Goal: Task Accomplishment & Management: Complete application form

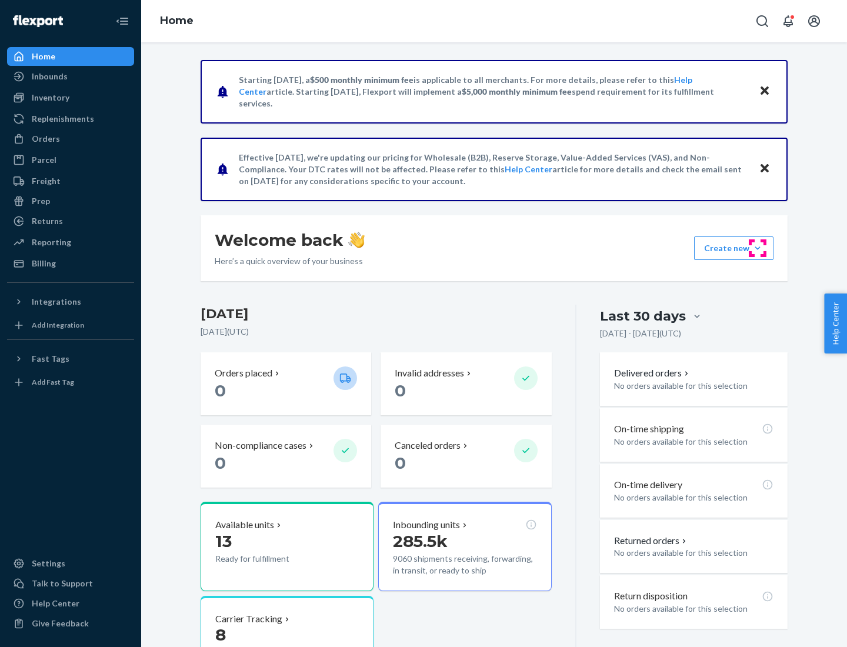
click at [757, 248] on button "Create new Create new inbound Create new order Create new product" at bounding box center [733, 248] width 79 height 24
click at [71, 76] on div "Inbounds" at bounding box center [70, 76] width 125 height 16
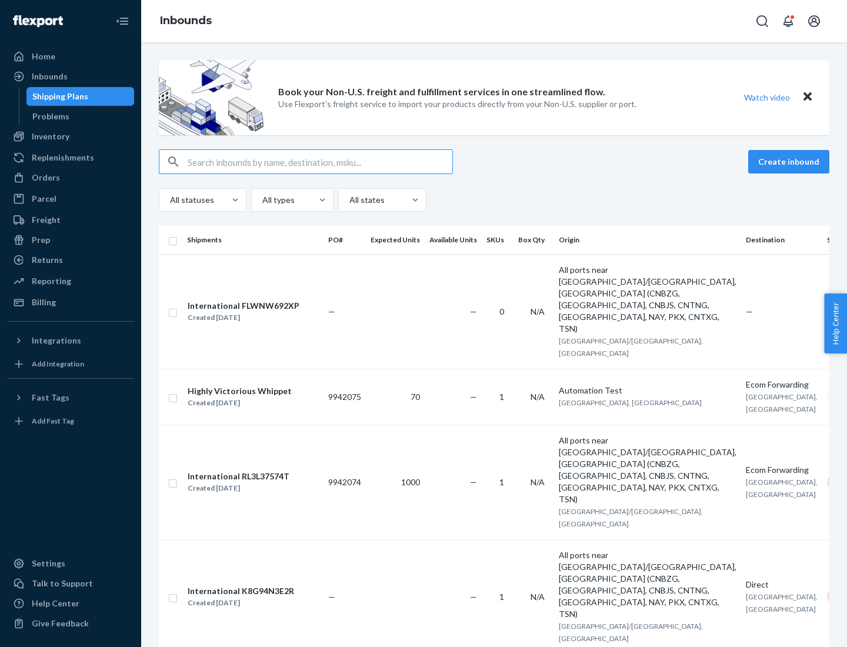
click at [790, 162] on button "Create inbound" at bounding box center [788, 162] width 81 height 24
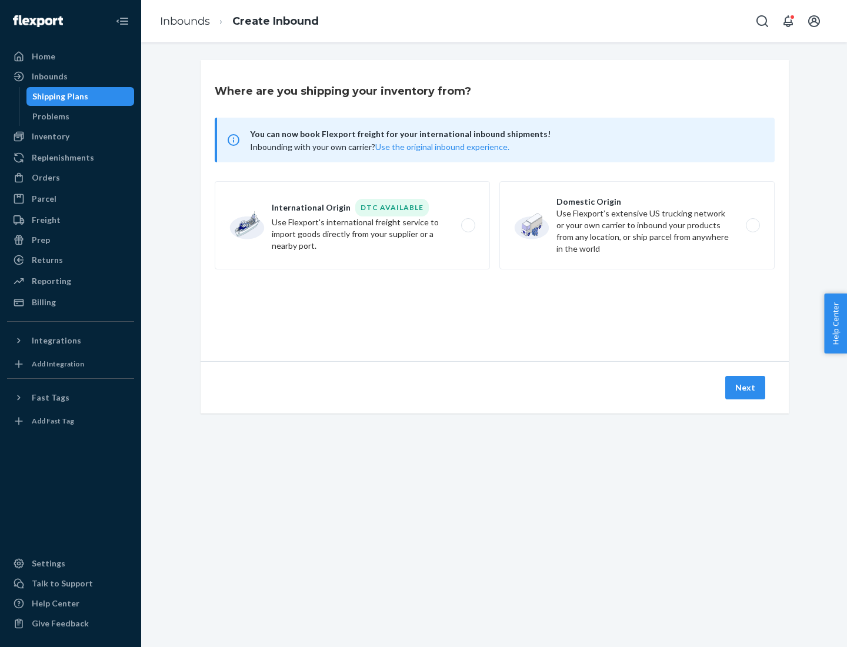
click at [637, 225] on label "Domestic Origin Use Flexport’s extensive US trucking network or your own carrie…" at bounding box center [636, 225] width 275 height 88
click at [752, 225] on input "Domestic Origin Use Flexport’s extensive US trucking network or your own carrie…" at bounding box center [756, 226] width 8 height 8
radio input "true"
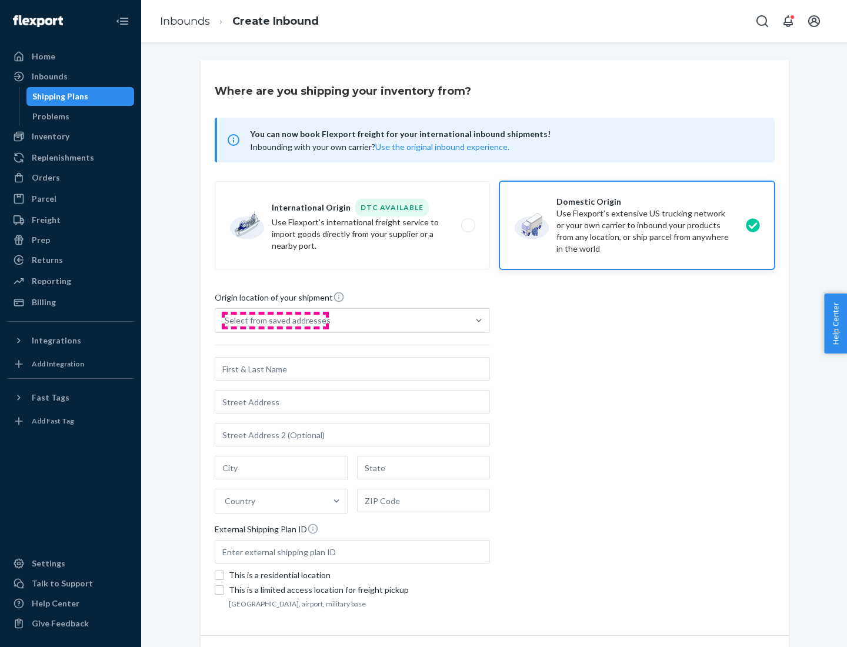
click at [275, 320] on div "Select from saved addresses" at bounding box center [278, 321] width 106 height 12
click at [226, 320] on input "Select from saved addresses" at bounding box center [225, 321] width 1 height 12
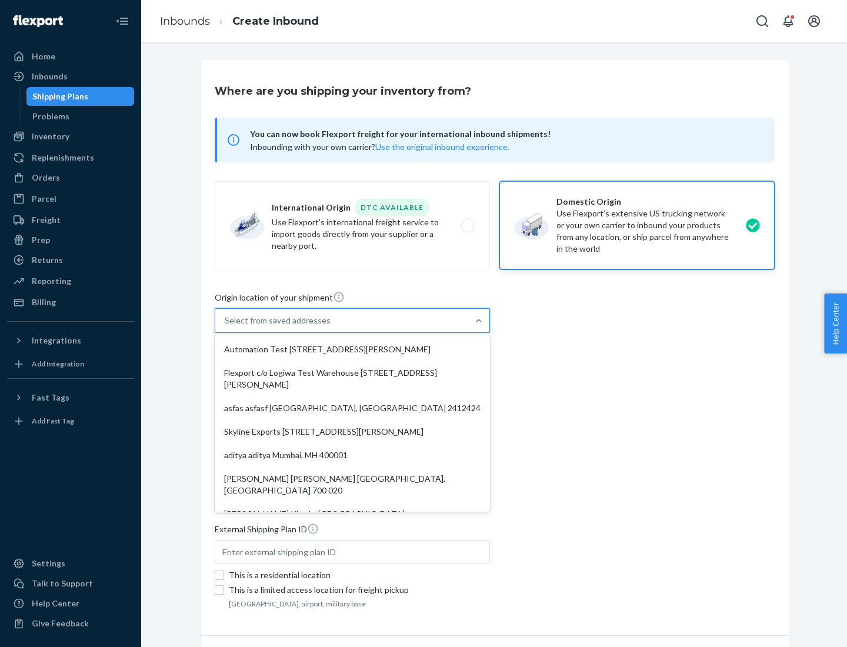
scroll to position [5, 0]
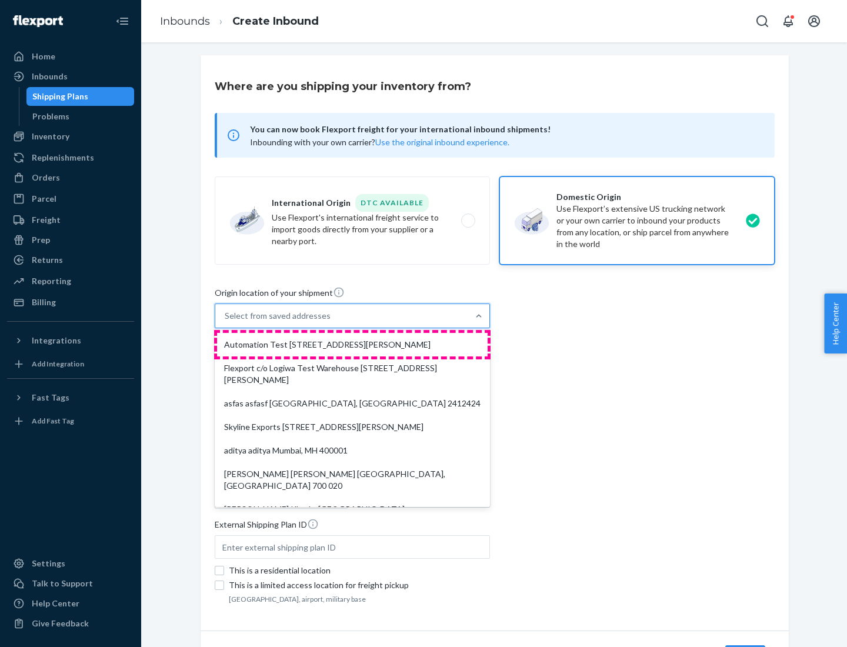
click at [352, 345] on div "Automation Test [STREET_ADDRESS][PERSON_NAME]" at bounding box center [352, 345] width 270 height 24
click at [226, 322] on input "option Automation Test [STREET_ADDRESS][PERSON_NAME]. 9 results available. Use …" at bounding box center [225, 316] width 1 height 12
type input "Automation Test"
type input "[STREET_ADDRESS][PERSON_NAME]"
type input "9th Floor"
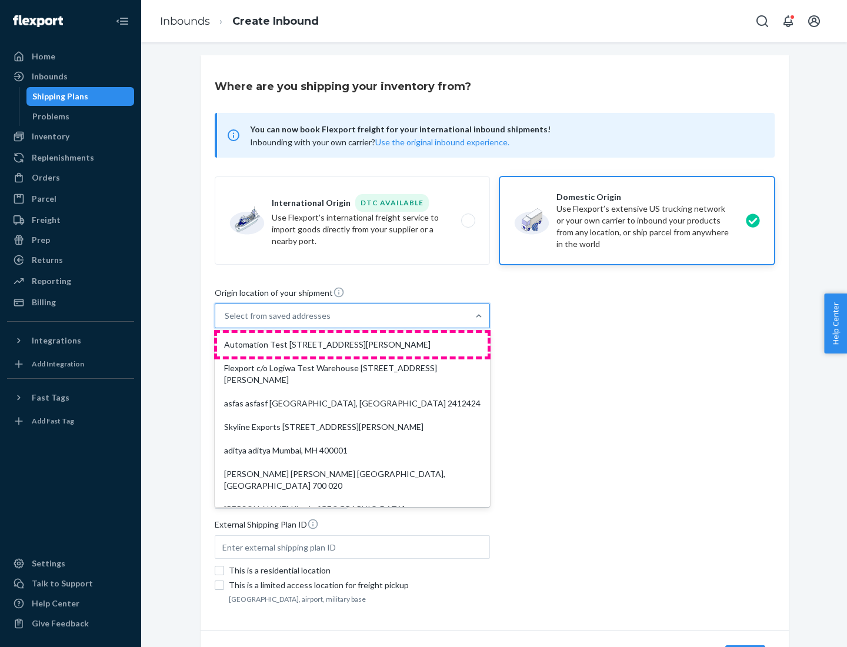
type input "[GEOGRAPHIC_DATA]"
type input "CA"
type input "94104"
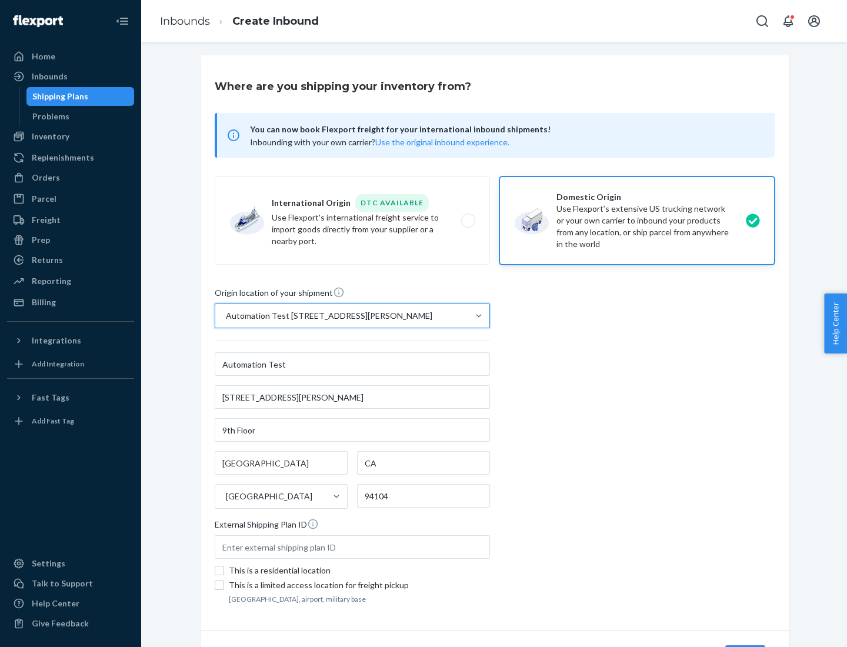
scroll to position [69, 0]
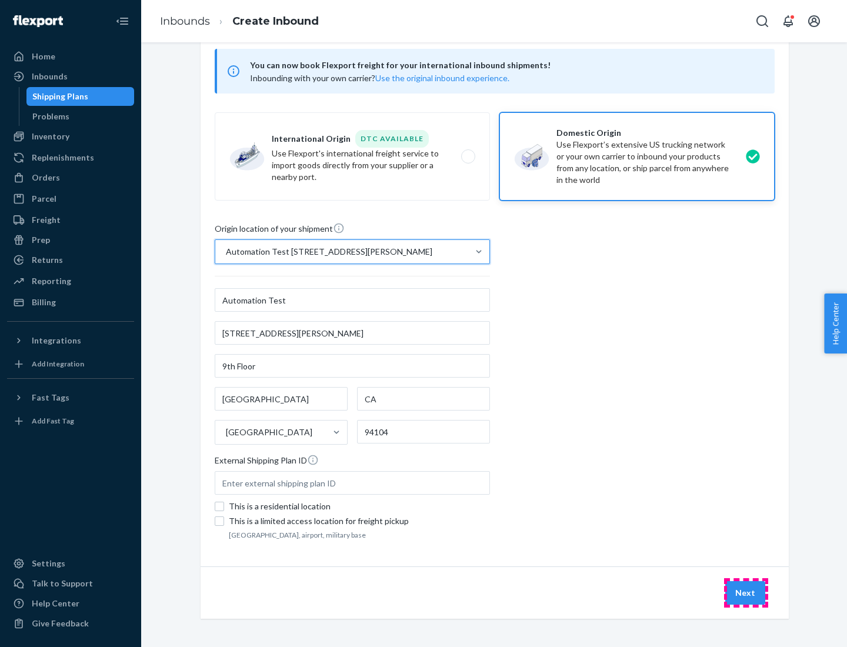
click at [746, 593] on button "Next" at bounding box center [745, 593] width 40 height 24
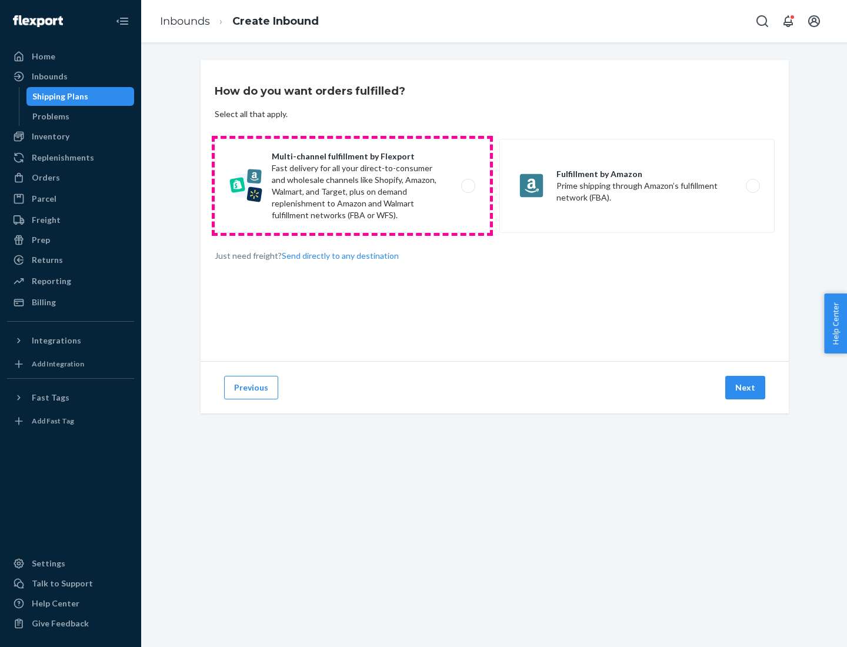
click at [352, 186] on label "Multi-channel fulfillment by Flexport Fast delivery for all your direct-to-cons…" at bounding box center [352, 186] width 275 height 94
click at [467, 186] on input "Multi-channel fulfillment by Flexport Fast delivery for all your direct-to-cons…" at bounding box center [471, 186] width 8 height 8
radio input "true"
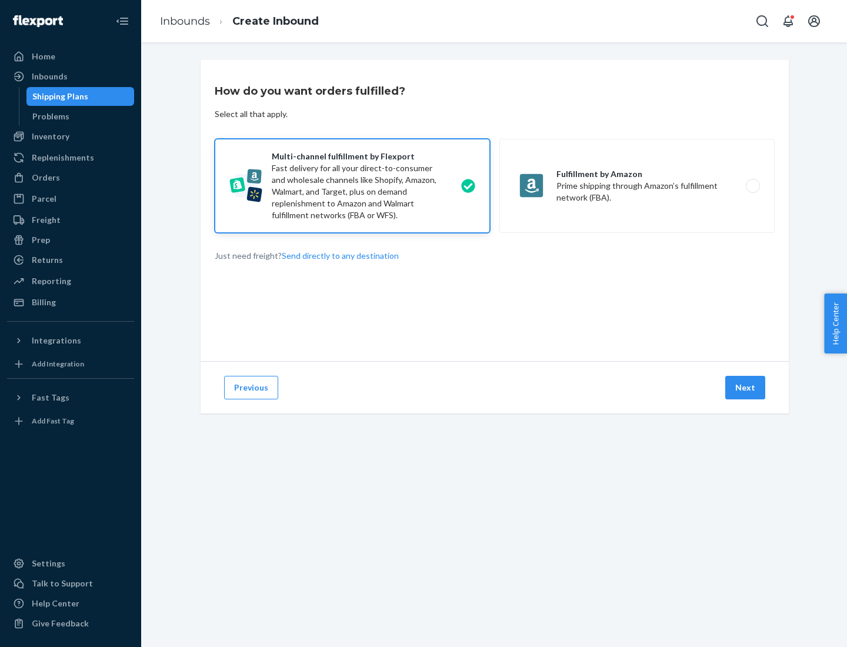
click at [746, 387] on button "Next" at bounding box center [745, 388] width 40 height 24
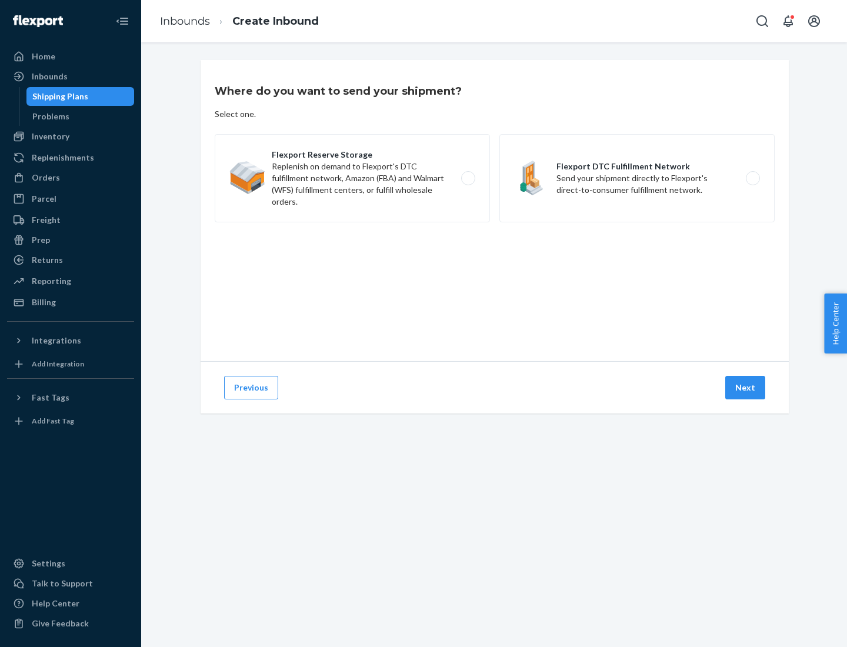
click at [637, 178] on label "Flexport DTC Fulfillment Network Send your shipment directly to Flexport's dire…" at bounding box center [636, 178] width 275 height 88
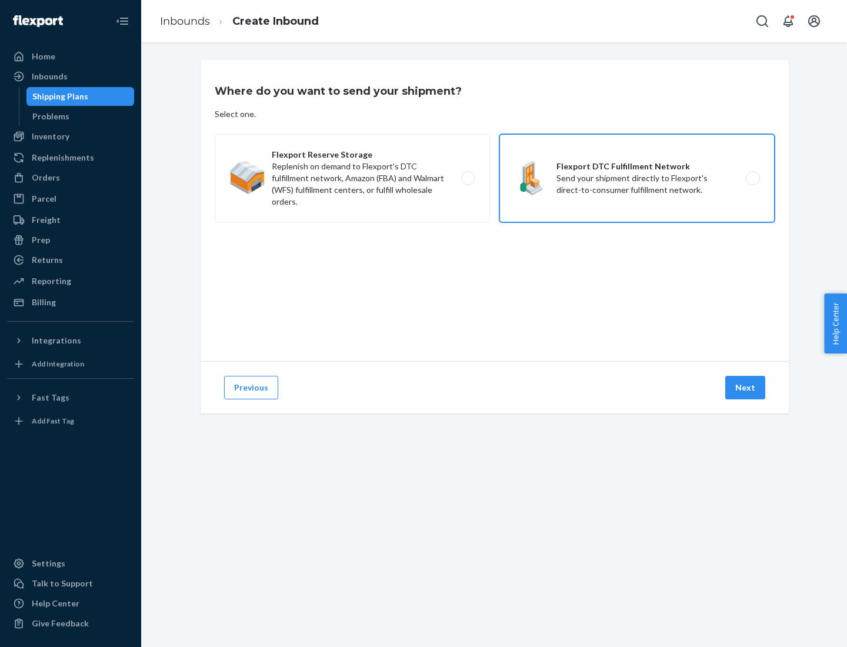
click at [752, 178] on input "Flexport DTC Fulfillment Network Send your shipment directly to Flexport's dire…" at bounding box center [756, 179] width 8 height 8
radio input "true"
click at [746, 387] on button "Next" at bounding box center [745, 388] width 40 height 24
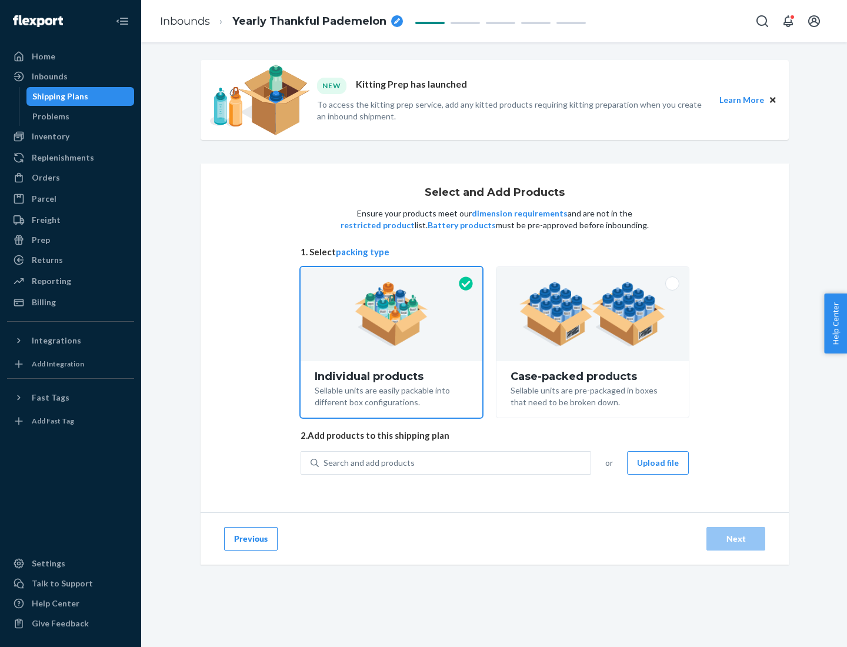
click at [593, 314] on img at bounding box center [592, 314] width 146 height 65
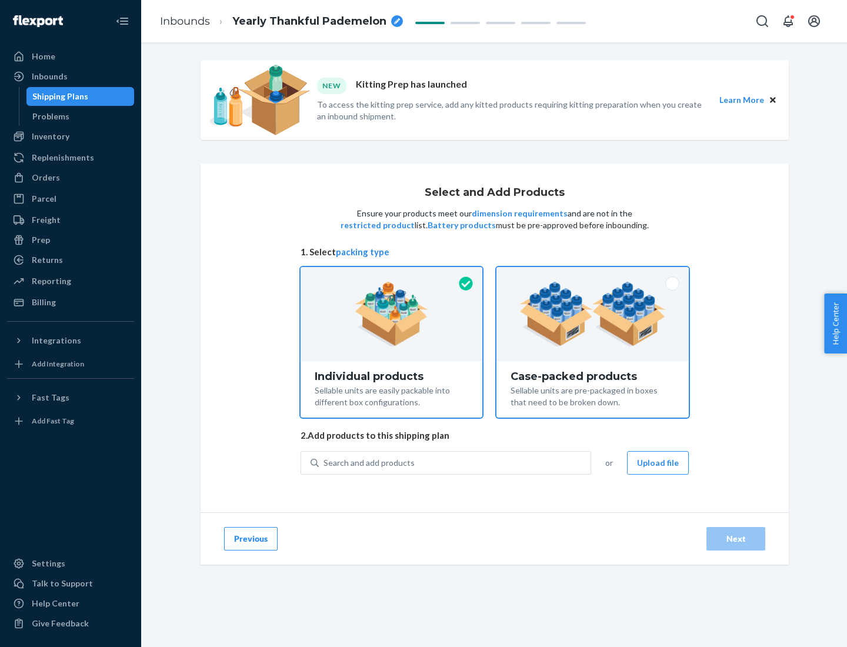
click at [593, 275] on input "Case-packed products Sellable units are pre-packaged in boxes that need to be b…" at bounding box center [593, 271] width 8 height 8
radio input "true"
radio input "false"
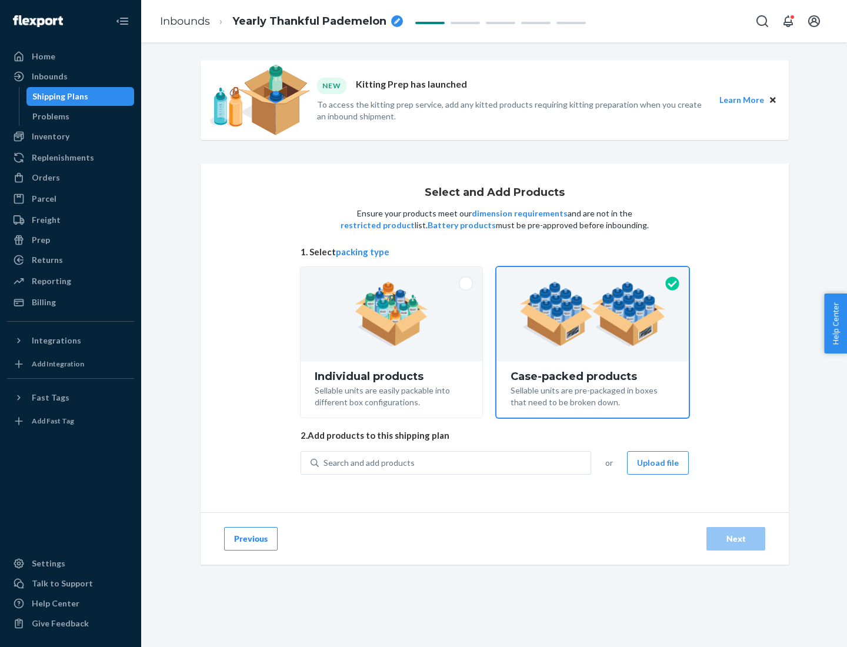
click at [455, 462] on div "Search and add products" at bounding box center [455, 462] width 272 height 21
click at [325, 462] on input "Search and add products" at bounding box center [323, 463] width 1 height 12
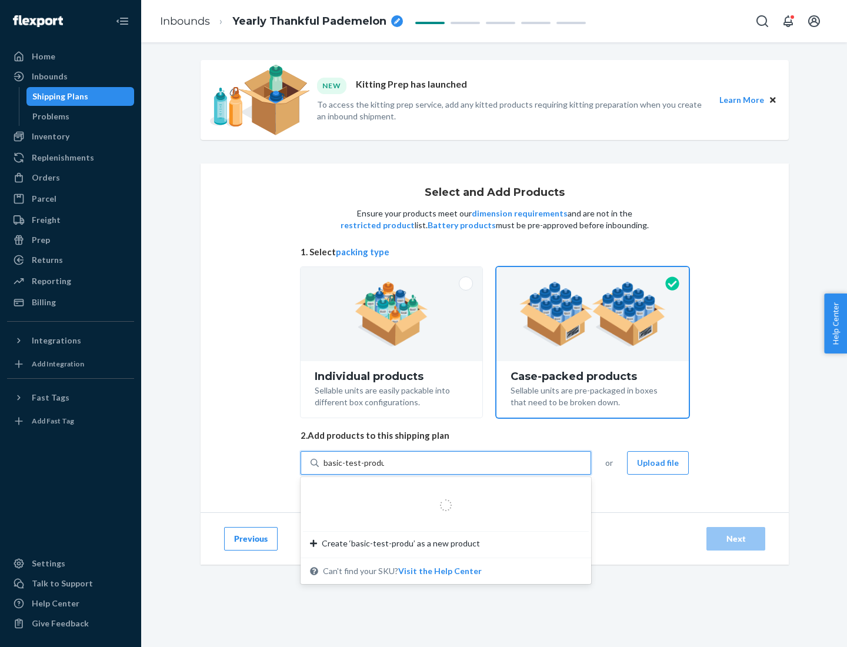
type input "basic-test-product-1"
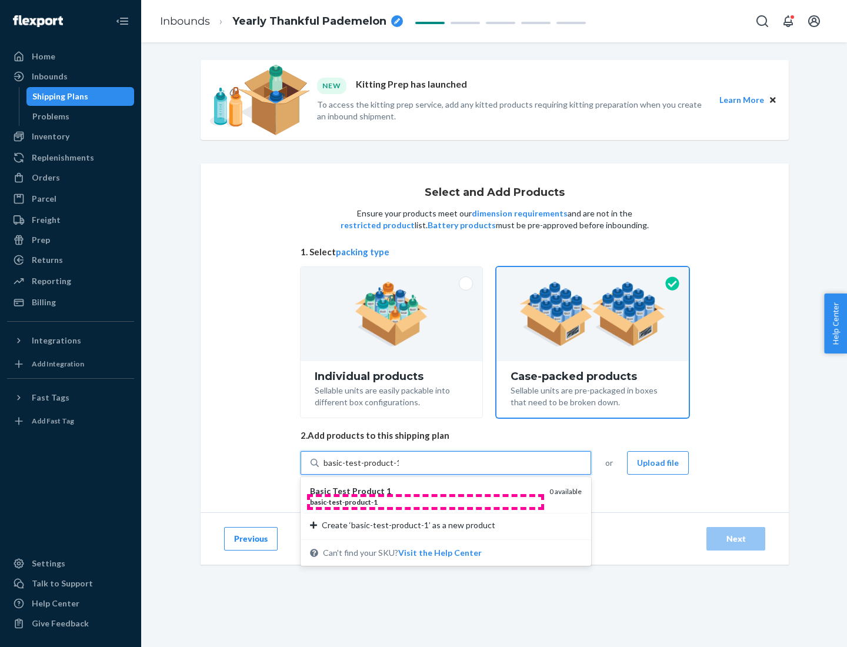
click at [425, 502] on div "basic - test - product - 1" at bounding box center [425, 502] width 230 height 10
click at [399, 469] on input "basic-test-product-1" at bounding box center [360, 463] width 75 height 12
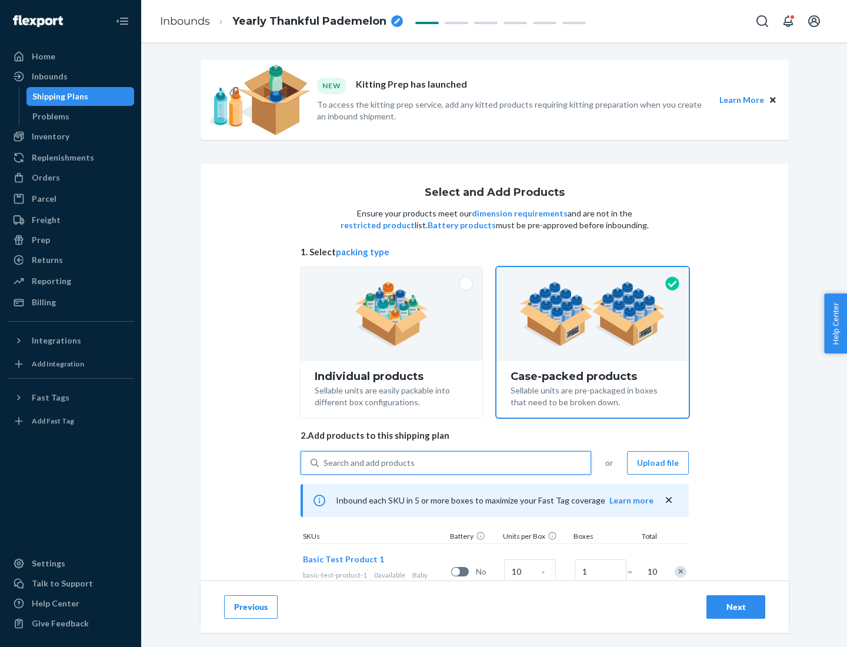
scroll to position [42, 0]
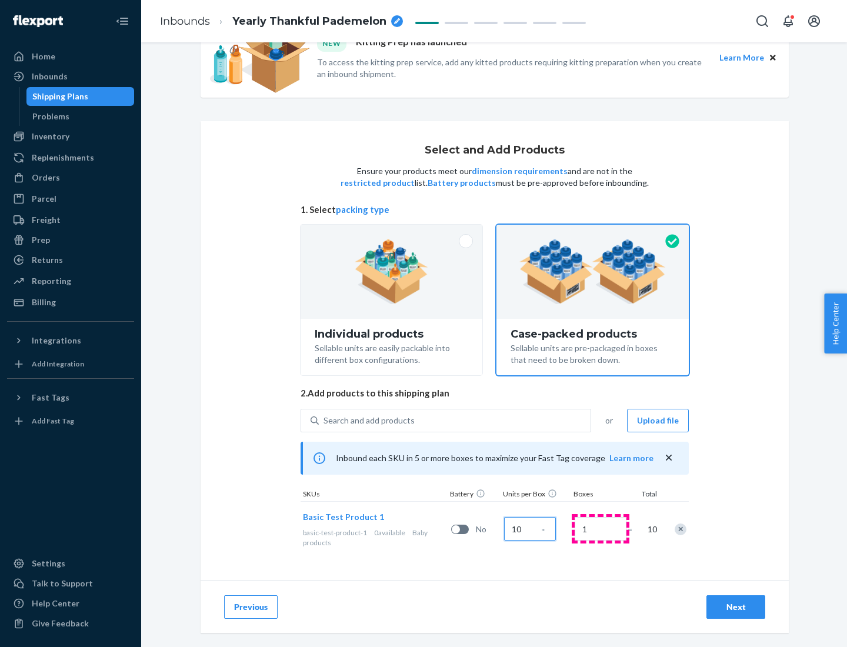
type input "10"
type input "7"
click at [736, 607] on div "Next" at bounding box center [735, 607] width 39 height 12
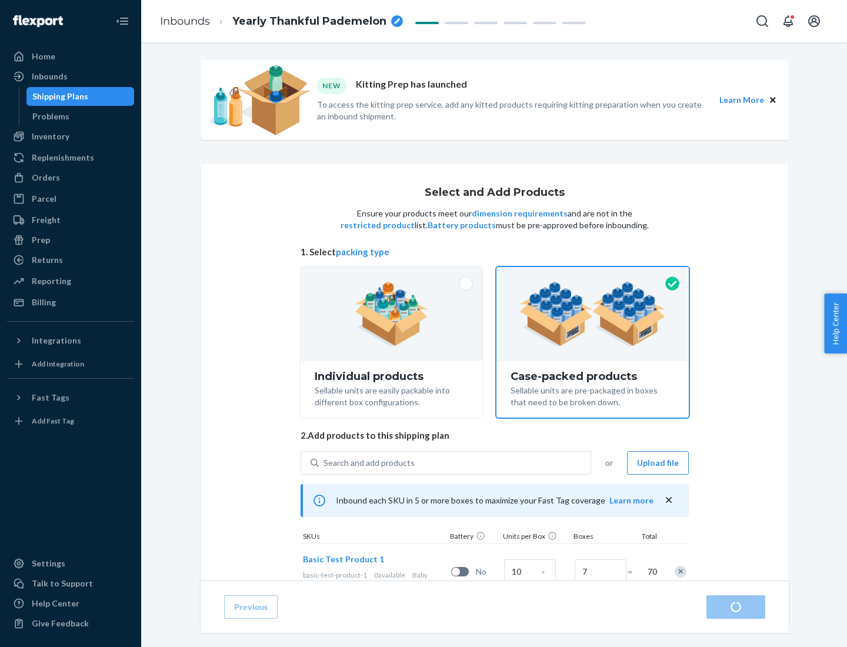
radio input "true"
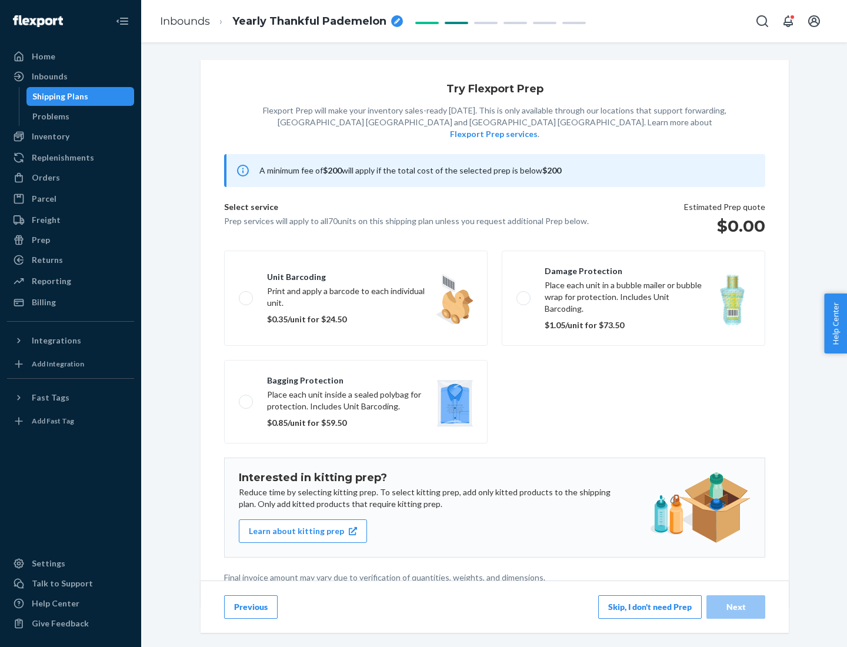
scroll to position [3, 0]
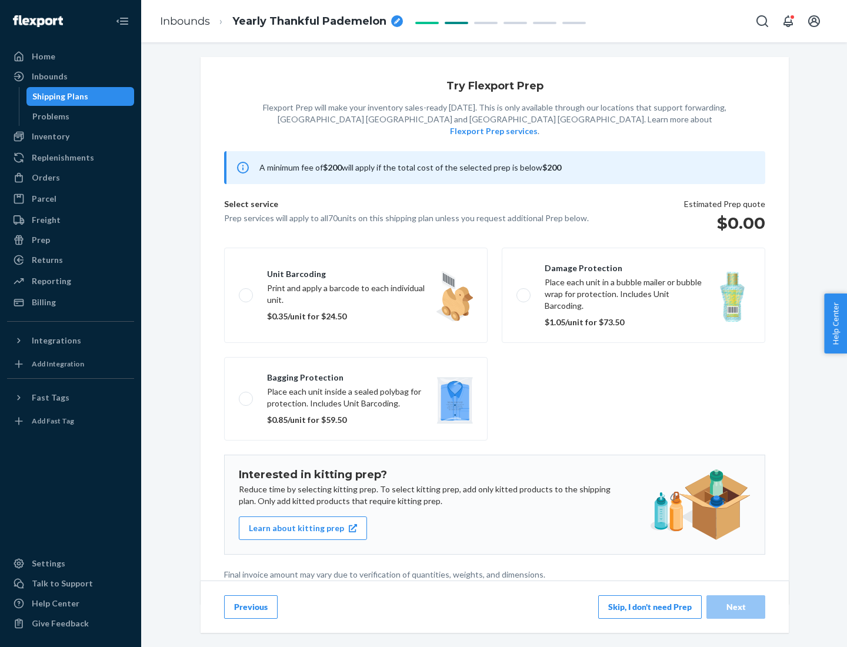
click at [356, 375] on label "Bagging protection Place each unit inside a sealed polybag for protection. Incl…" at bounding box center [355, 398] width 263 height 83
click at [246, 395] on input "Bagging protection Place each unit inside a sealed polybag for protection. Incl…" at bounding box center [243, 399] width 8 height 8
checkbox input "true"
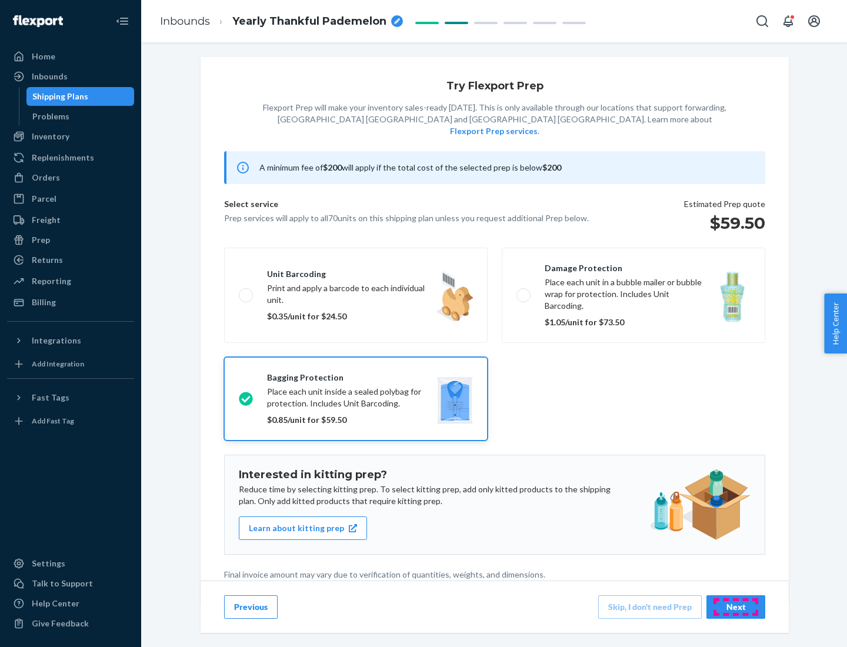
click at [736, 606] on div "Next" at bounding box center [735, 607] width 39 height 12
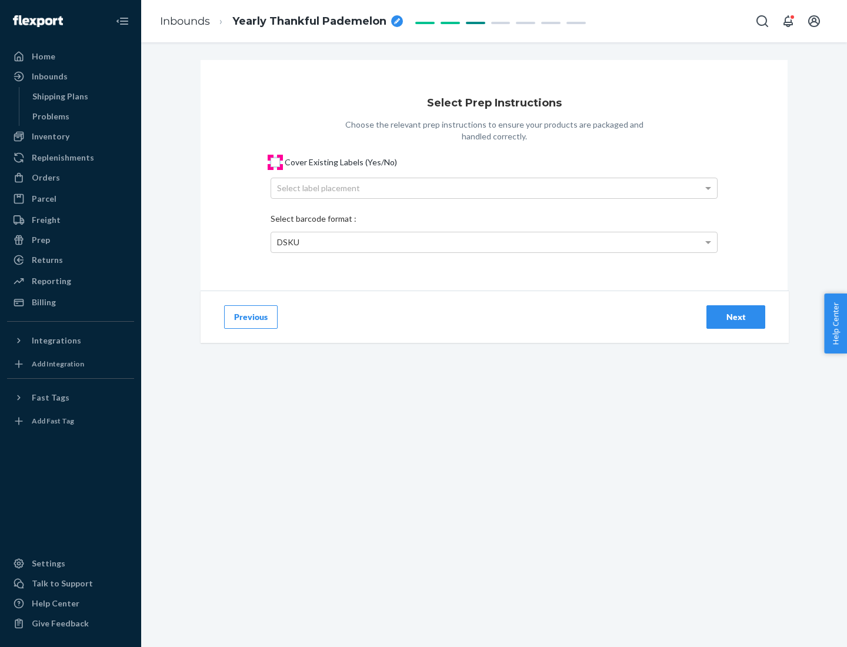
click at [275, 162] on input "Cover Existing Labels (Yes/No)" at bounding box center [274, 162] width 9 height 9
checkbox input "true"
click at [494, 188] on div "Select label placement" at bounding box center [494, 188] width 446 height 20
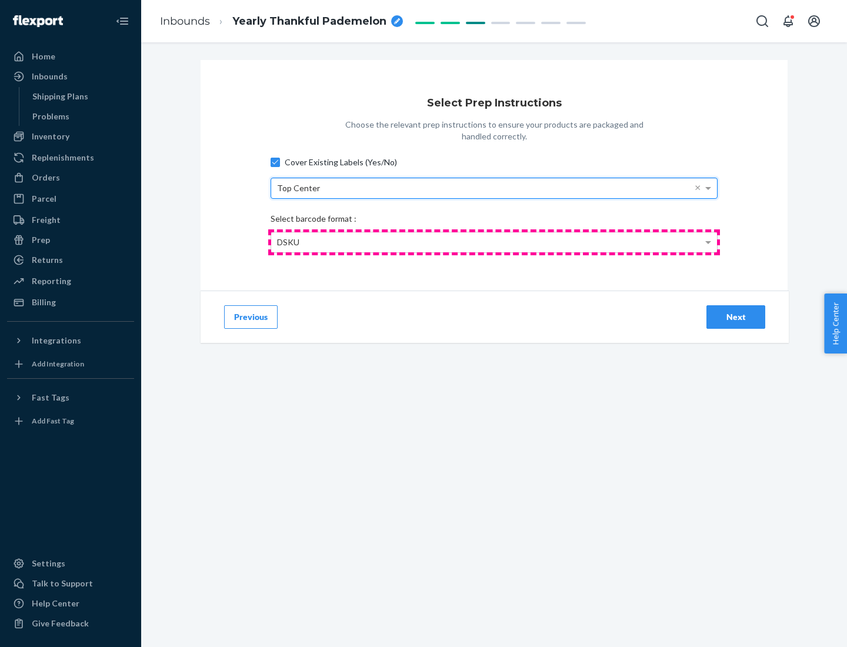
click at [494, 242] on div "DSKU" at bounding box center [494, 242] width 446 height 20
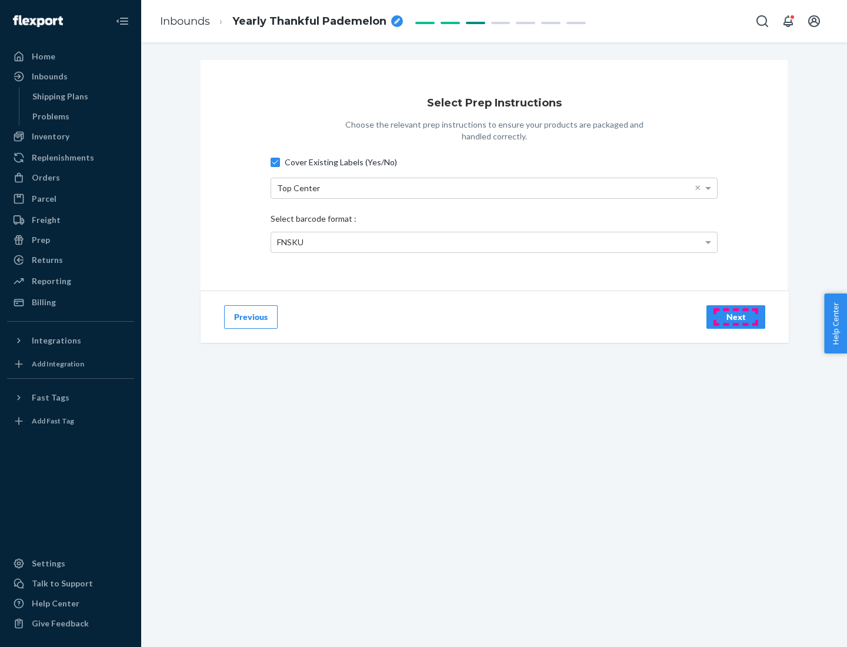
click at [736, 316] on div "Next" at bounding box center [735, 317] width 39 height 12
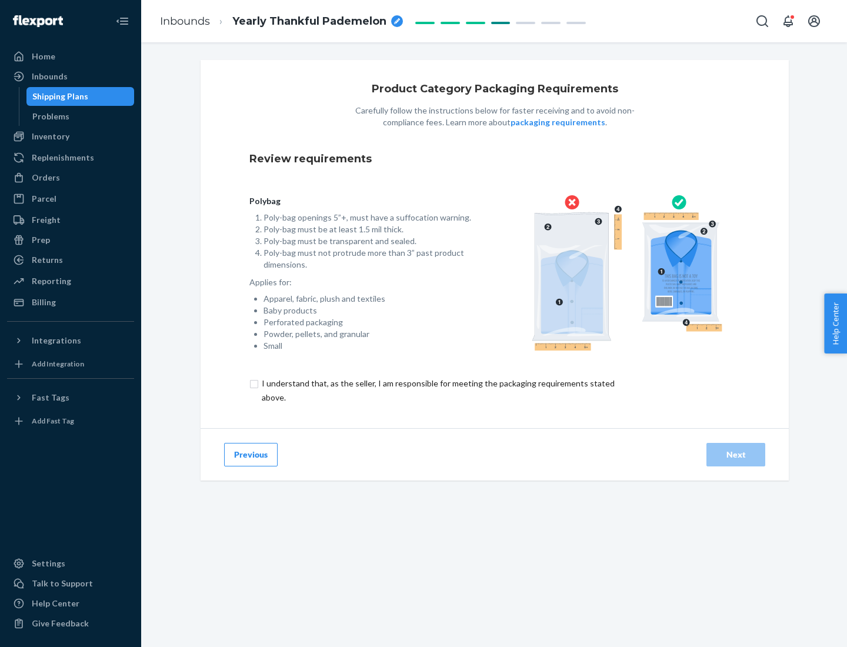
click at [437, 390] on input "checkbox" at bounding box center [444, 390] width 391 height 28
checkbox input "true"
click at [736, 454] on div "Next" at bounding box center [735, 455] width 39 height 12
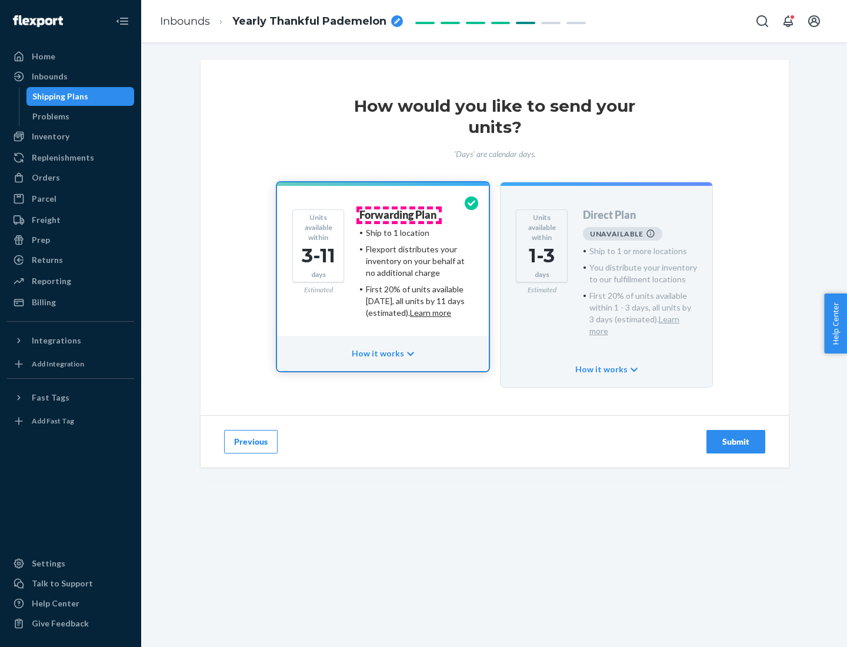
click at [399, 215] on h4 "Forwarding Plan" at bounding box center [397, 215] width 77 height 12
click at [736, 436] on div "Submit" at bounding box center [735, 442] width 39 height 12
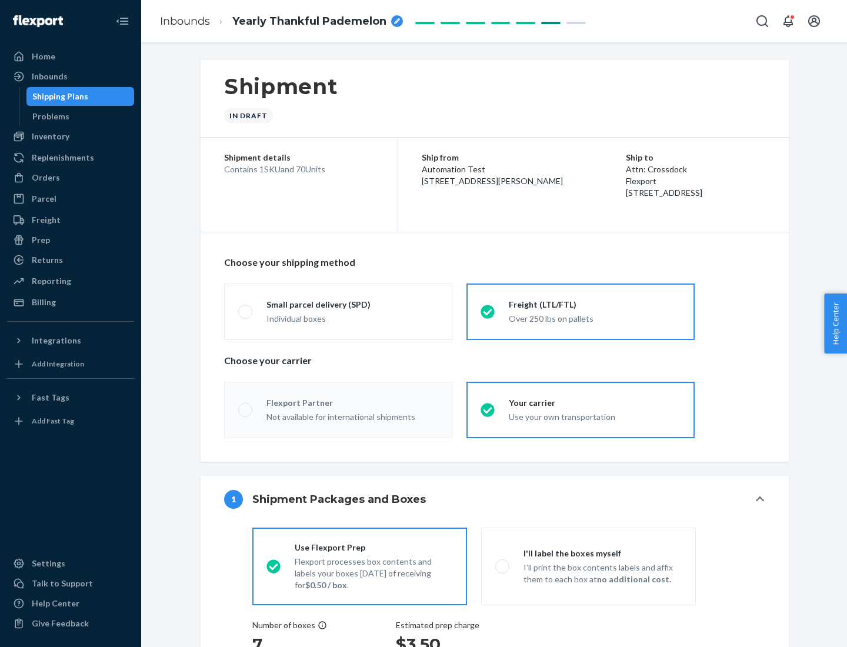
radio input "true"
radio input "false"
radio input "true"
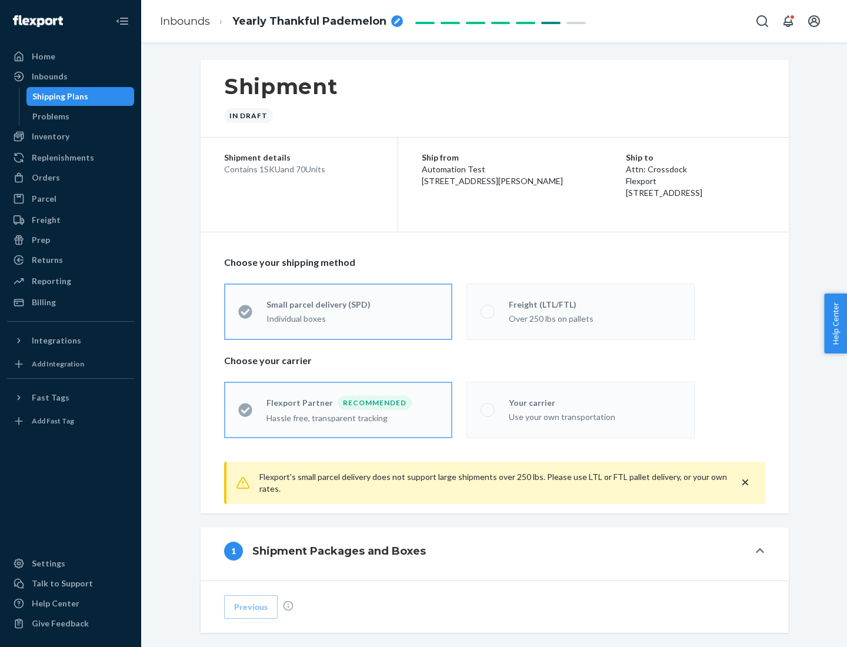
click at [580, 311] on div "Over 250 lbs on pallets" at bounding box center [595, 317] width 172 height 14
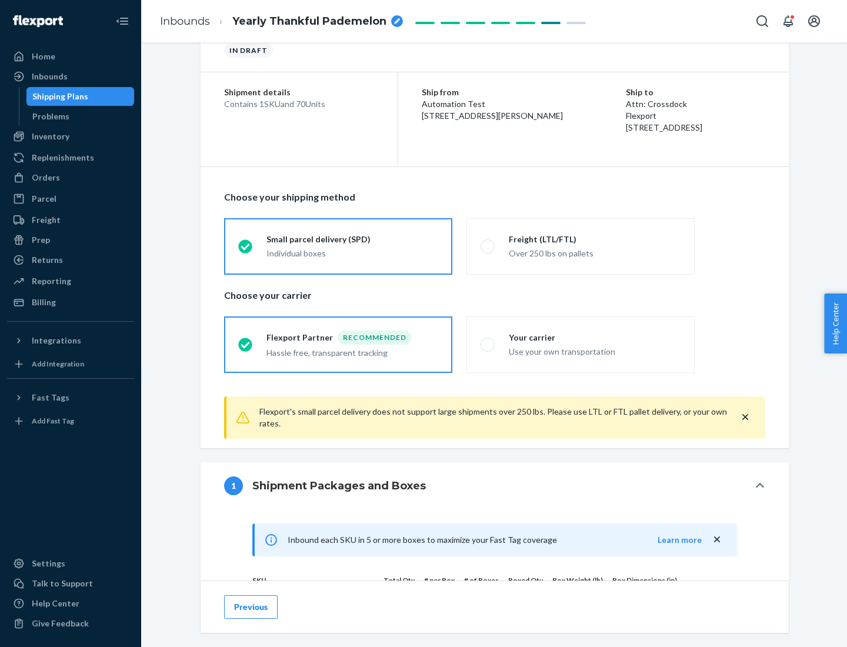
click at [580, 344] on div "Use your own transportation" at bounding box center [595, 350] width 172 height 14
click at [488, 344] on input "Your carrier Use your own transportation" at bounding box center [484, 344] width 8 height 8
radio input "true"
radio input "false"
